Goal: Transaction & Acquisition: Download file/media

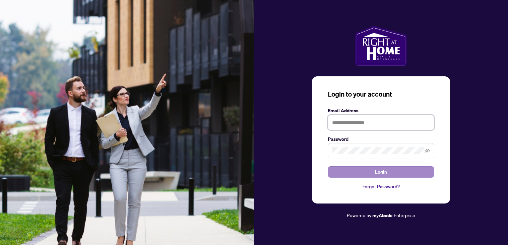
type input "**********"
click at [396, 174] on button "Login" at bounding box center [381, 172] width 106 height 11
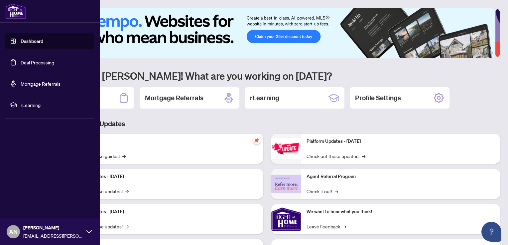
click at [21, 61] on link "Deal Processing" at bounding box center [38, 63] width 34 height 6
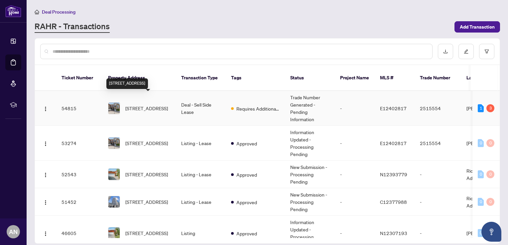
click at [131, 105] on span "[STREET_ADDRESS]" at bounding box center [146, 108] width 43 height 7
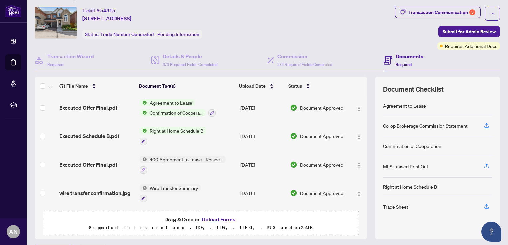
scroll to position [33, 0]
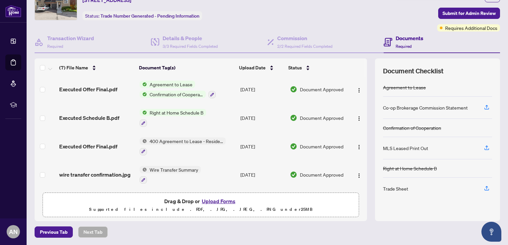
click at [387, 187] on div "Trade Sheet" at bounding box center [395, 188] width 25 height 7
click at [484, 189] on icon "button" at bounding box center [486, 190] width 5 height 2
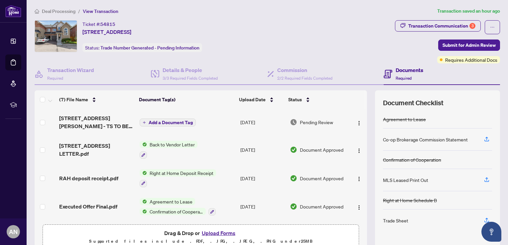
scroll to position [0, 0]
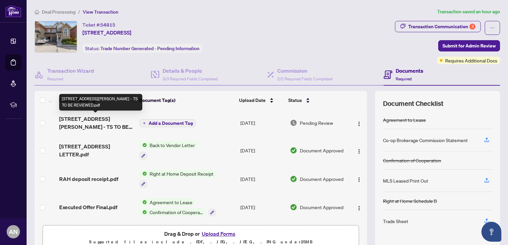
click at [95, 121] on span "[STREET_ADDRESS][PERSON_NAME] - TS TO BE REVIEWED.pdf" at bounding box center [96, 123] width 75 height 16
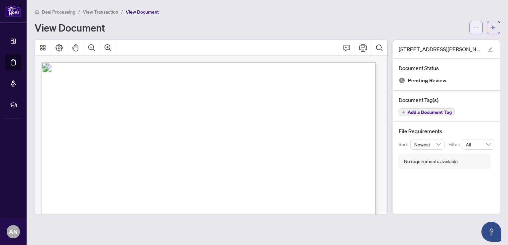
click at [476, 29] on icon "ellipsis" at bounding box center [476, 27] width 5 height 5
click at [443, 41] on span "Download" at bounding box center [452, 42] width 51 height 7
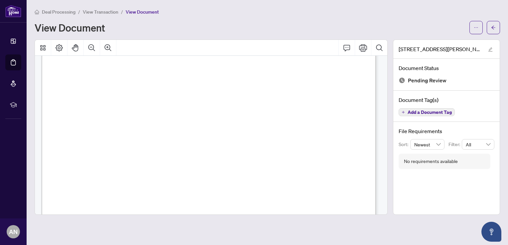
scroll to position [199, 0]
